Goal: Navigation & Orientation: Find specific page/section

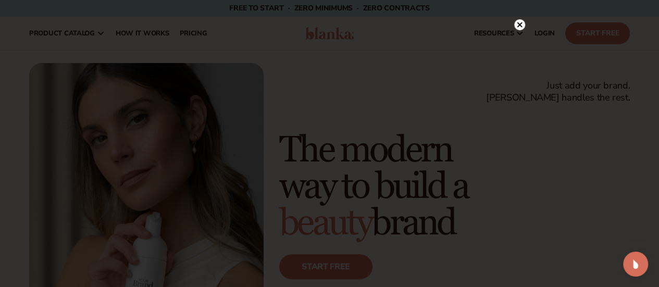
click at [525, 24] on div at bounding box center [329, 143] width 659 height 287
click at [520, 26] on icon at bounding box center [519, 24] width 5 height 5
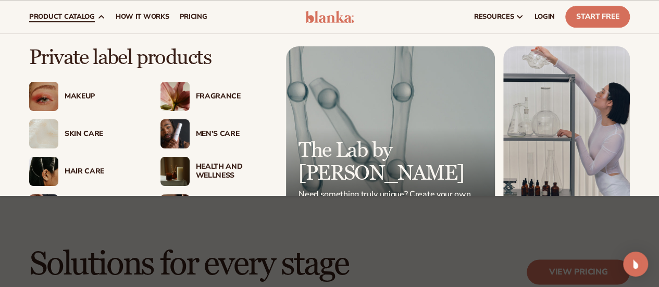
scroll to position [94, 0]
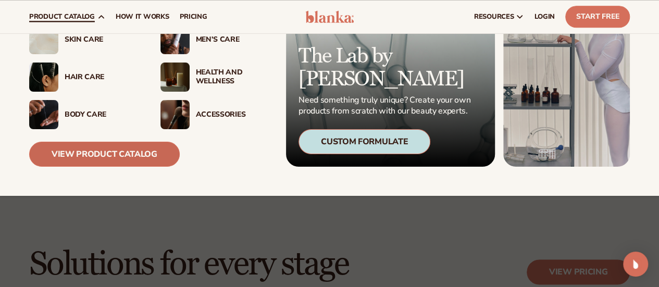
click at [123, 150] on link "View Product Catalog" at bounding box center [104, 154] width 151 height 25
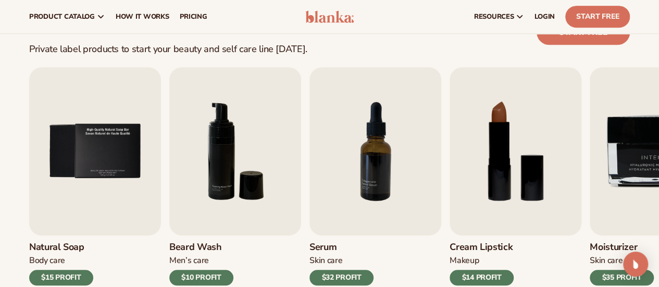
scroll to position [297, 0]
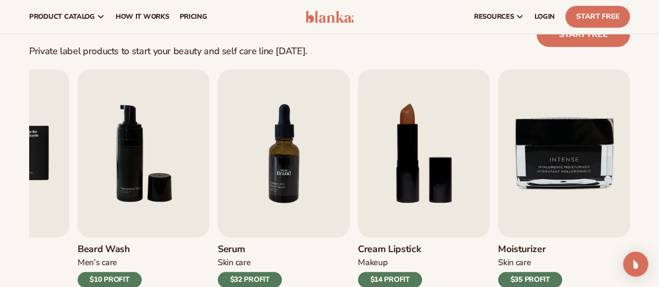
click at [295, 184] on img "7 / 9" at bounding box center [284, 153] width 132 height 168
click at [252, 193] on img "7 / 9" at bounding box center [284, 153] width 132 height 168
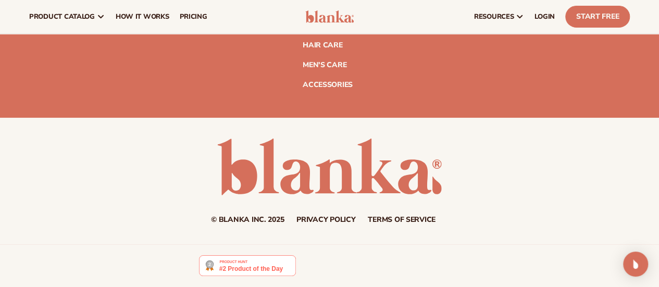
scroll to position [1792, 0]
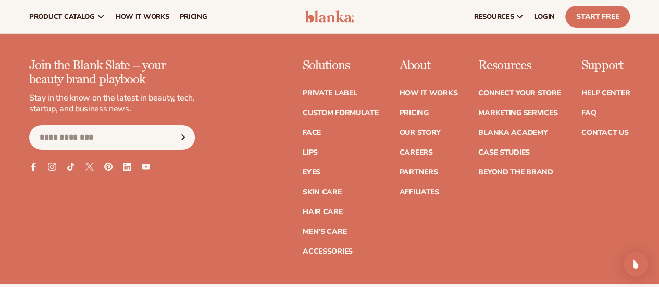
click at [303, 125] on ul "Private label Custom formulate Face Lips Eyes [MEDICAL_DATA]" at bounding box center [341, 167] width 76 height 176
click at [303, 194] on link "Skin Care" at bounding box center [322, 192] width 39 height 7
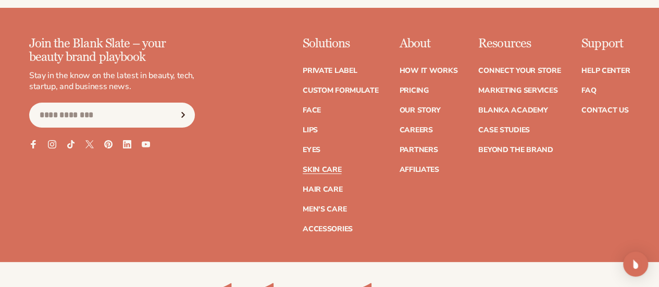
scroll to position [2155, 0]
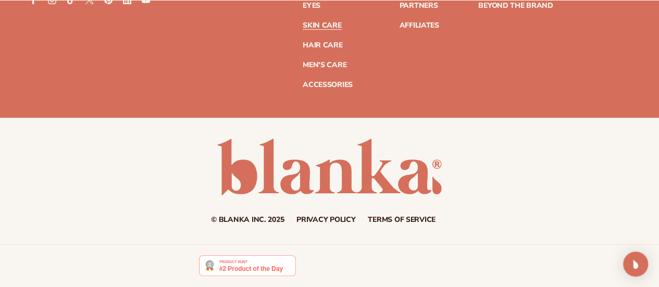
click at [261, 265] on img at bounding box center [247, 265] width 96 height 21
